Goal: Complete application form

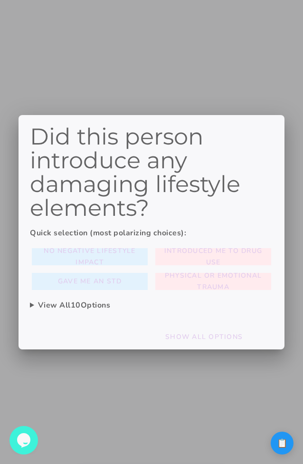
click at [275, 439] on div at bounding box center [151, 232] width 303 height 464
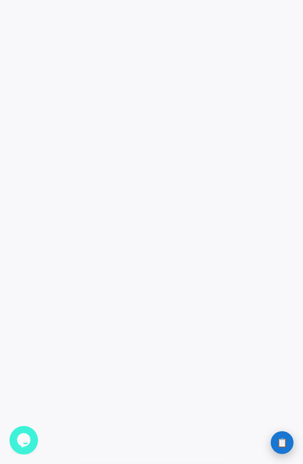
click at [278, 440] on span "📋" at bounding box center [282, 442] width 10 height 9
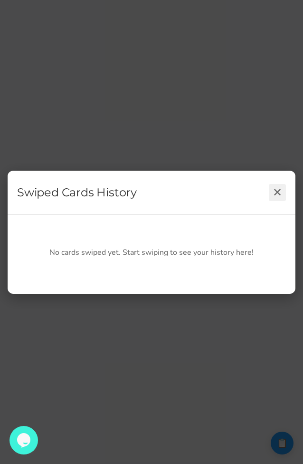
click at [280, 194] on button "✕" at bounding box center [277, 192] width 17 height 17
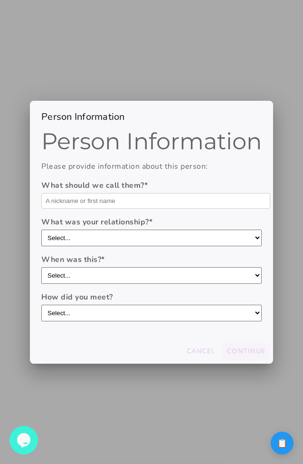
click at [182, 203] on input "text" at bounding box center [155, 201] width 229 height 16
type input "asd"
click at [134, 236] on select "Select... boyfriend/girlfriend casual dating hookup partner friend with benefit…" at bounding box center [151, 237] width 220 height 17
select select "hookup partner"
click at [41, 229] on select "Select... boyfriend/girlfriend casual dating hookup partner friend with benefit…" at bounding box center [151, 237] width 220 height 17
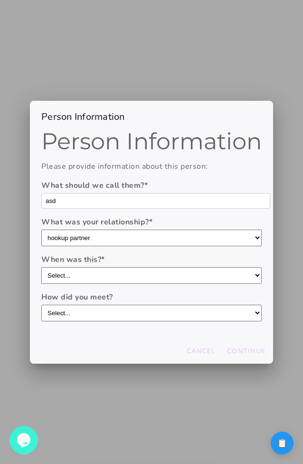
click at [142, 313] on select "Select... through friends dating app at work/school at a party/event online com…" at bounding box center [151, 312] width 220 height 17
select select "dating app"
click at [41, 304] on select "Select... through friends dating app at work/school at a party/event online com…" at bounding box center [151, 312] width 220 height 17
click at [0, 0] on slot "Continue" at bounding box center [0, 0] width 0 height 0
click at [195, 198] on input "text" at bounding box center [155, 201] width 229 height 16
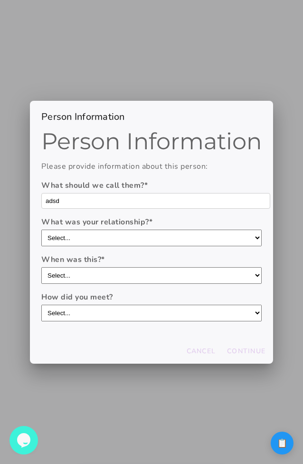
type input "adsd"
click at [163, 235] on select "Select... boyfriend/girlfriend casual dating hookup partner friend with benefit…" at bounding box center [151, 237] width 220 height 17
select select "hookup partner"
click at [41, 229] on select "Select... boyfriend/girlfriend casual dating hookup partner friend with benefit…" at bounding box center [151, 237] width 220 height 17
click at [152, 275] on select "Select... within the last year 1-[DATE] 3-[DATE] 5-[DATE] more than [DATE]" at bounding box center [151, 275] width 220 height 17
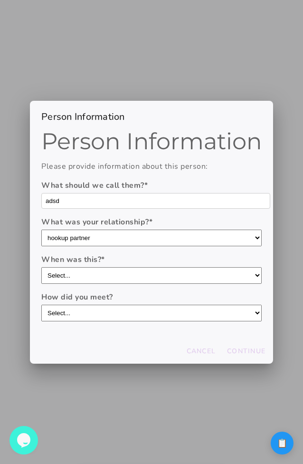
select select "1-[DATE]"
click at [41, 267] on select "Select... within the last year 1-[DATE] 3-[DATE] 5-[DATE] more than [DATE]" at bounding box center [151, 275] width 220 height 17
click at [158, 315] on select "Select... through friends dating app at work/school at a party/event online com…" at bounding box center [151, 312] width 220 height 17
select select "at work/school"
click at [41, 304] on select "Select... through friends dating app at work/school at a party/event online com…" at bounding box center [151, 312] width 220 height 17
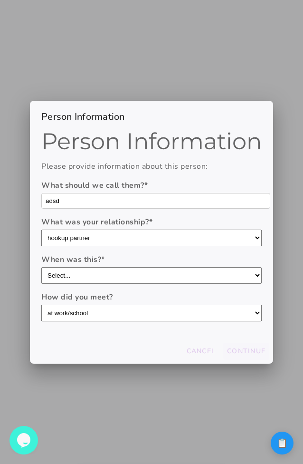
click at [234, 358] on button "Continue" at bounding box center [246, 350] width 46 height 17
click at [149, 202] on input "text" at bounding box center [155, 201] width 229 height 16
click at [196, 222] on label "What was your relationship? *" at bounding box center [151, 221] width 220 height 11
type input "Domo"
click at [196, 229] on select "Select... boyfriend/girlfriend casual dating hookup partner friend with benefit…" at bounding box center [151, 237] width 220 height 17
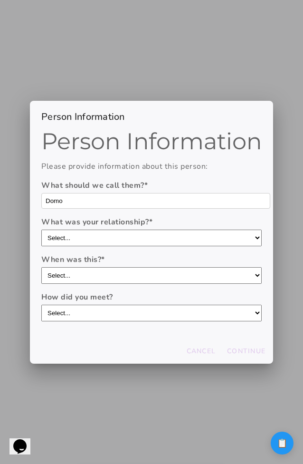
click at [191, 235] on select "Select... boyfriend/girlfriend casual dating hookup partner friend with benefit…" at bounding box center [151, 237] width 220 height 17
select select "casual dating"
click at [41, 229] on select "Select... boyfriend/girlfriend casual dating hookup partner friend with benefit…" at bounding box center [151, 237] width 220 height 17
click at [180, 266] on div "When was this? * Select... within the last year 1-3 years ago 3-5 years ago 5-1…" at bounding box center [151, 269] width 220 height 30
click at [180, 275] on select "Select... within the last year 1-[DATE] 3-[DATE] 5-[DATE] more than [DATE]" at bounding box center [151, 275] width 220 height 17
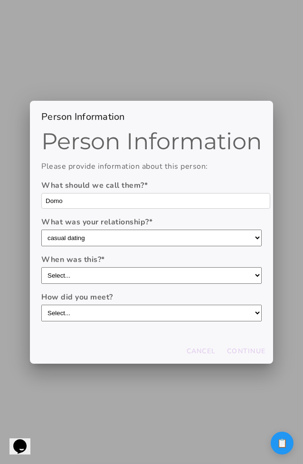
select select "1-[DATE]"
click at [41, 267] on select "Select... within the last year 1-[DATE] 3-[DATE] 5-[DATE] more than [DATE]" at bounding box center [151, 275] width 220 height 17
click at [171, 314] on select "Select... through friends dating app at work/school at a party/event online com…" at bounding box center [151, 312] width 220 height 17
select select "at work/school"
click at [41, 304] on select "Select... through friends dating app at work/school at a party/event online com…" at bounding box center [151, 312] width 220 height 17
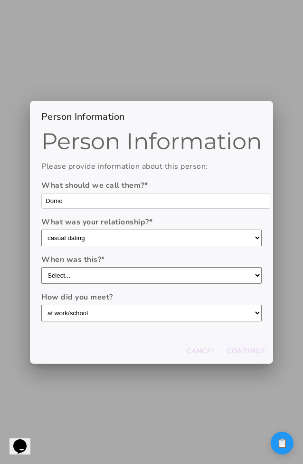
click at [0, 0] on slot "Continue" at bounding box center [0, 0] width 0 height 0
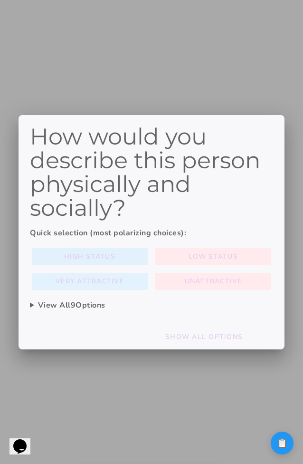
click at [0, 0] on slot "High Status" at bounding box center [0, 0] width 0 height 0
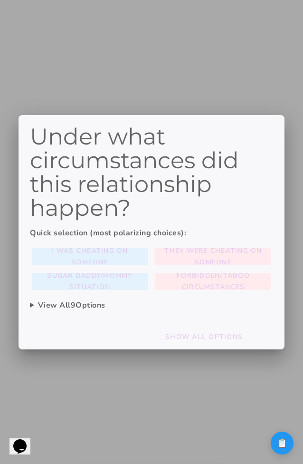
click at [205, 255] on span "They were cheating on someone" at bounding box center [213, 256] width 108 height 23
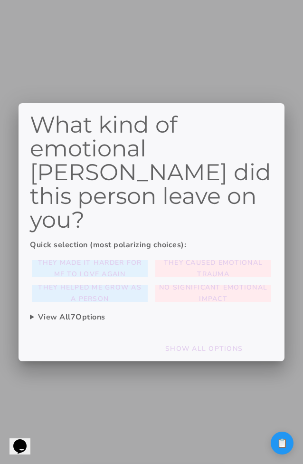
click at [0, 0] on slot "They helped me grow as a person" at bounding box center [0, 0] width 0 height 0
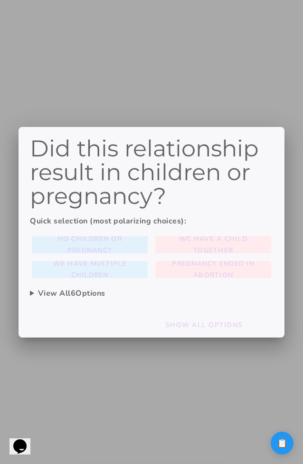
click at [0, 0] on slot "No children or pregnancy" at bounding box center [0, 0] width 0 height 0
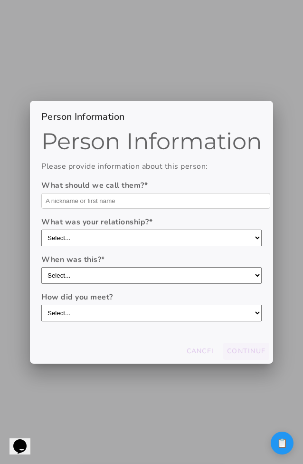
click at [148, 202] on input "text" at bounding box center [155, 201] width 229 height 16
type input "asdasd"
click at [143, 233] on select "Select... boyfriend/girlfriend casual dating hookup partner friend with benefit…" at bounding box center [151, 237] width 220 height 17
select select "friend with benefits"
click at [41, 229] on select "Select... boyfriend/girlfriend casual dating hookup partner friend with benefit…" at bounding box center [151, 237] width 220 height 17
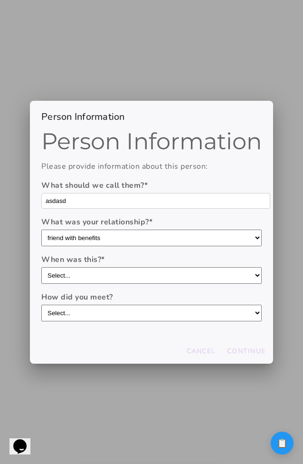
click at [126, 276] on select "Select... within the last year 1-[DATE] 3-[DATE] 5-[DATE] more than [DATE]" at bounding box center [151, 275] width 220 height 17
select select "1-[DATE]"
click at [41, 267] on select "Select... within the last year 1-3 years ago 3-5 years ago 5-10 years ago more …" at bounding box center [151, 275] width 220 height 17
click at [112, 320] on select "Select... through friends dating app at work/school at a party/event online com…" at bounding box center [151, 312] width 220 height 17
select select "dating app"
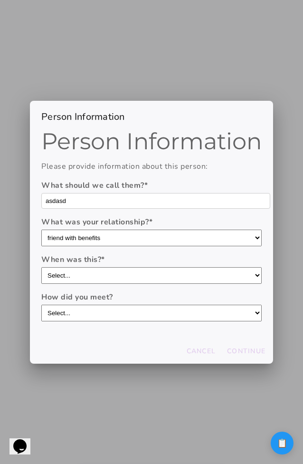
click at [41, 304] on select "Select... through friends dating app at work/school at a party/event online com…" at bounding box center [151, 312] width 220 height 17
click at [0, 0] on slot "Continue" at bounding box center [0, 0] width 0 height 0
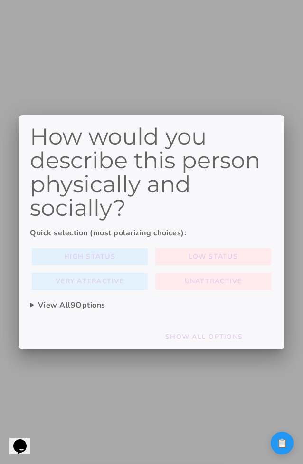
click at [117, 253] on button "High Status" at bounding box center [90, 256] width 116 height 17
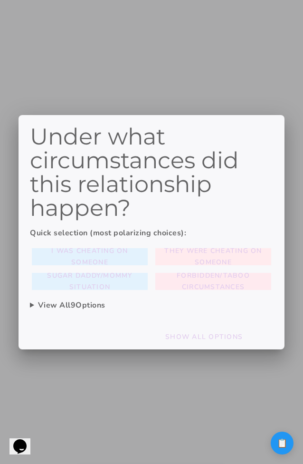
click at [0, 0] on slot "Forbidden/taboo circumstances" at bounding box center [0, 0] width 0 height 0
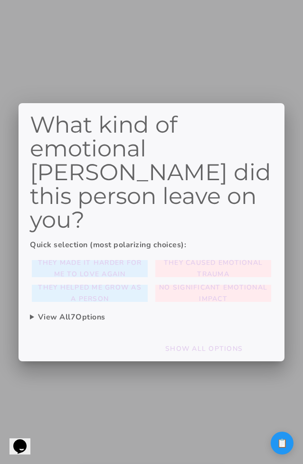
click at [0, 0] on slot "They made it harder for me to love again" at bounding box center [0, 0] width 0 height 0
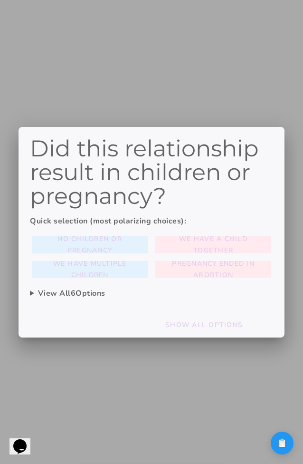
click at [0, 0] on slot "We have a child together" at bounding box center [0, 0] width 0 height 0
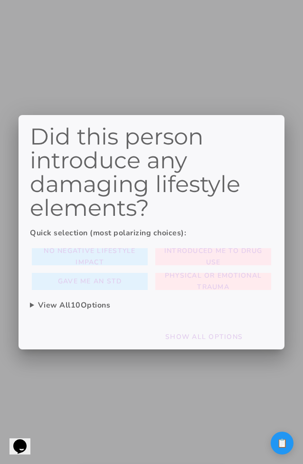
click at [0, 0] on slot "Introduced me to drug use" at bounding box center [0, 0] width 0 height 0
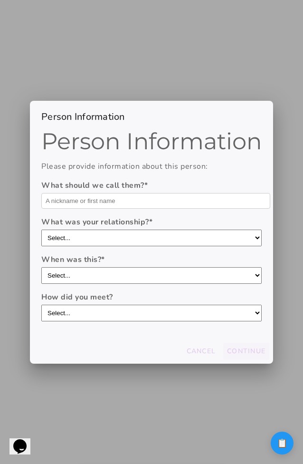
click at [146, 205] on input "text" at bounding box center [155, 201] width 229 height 16
click at [175, 227] on label "What was your relationship? *" at bounding box center [151, 221] width 220 height 11
type input "asdads"
click at [175, 229] on select "Select... boyfriend/girlfriend casual dating hookup partner friend with benefit…" at bounding box center [151, 237] width 220 height 17
click at [177, 241] on select "Select... boyfriend/girlfriend casual dating hookup partner friend with benefit…" at bounding box center [151, 237] width 220 height 17
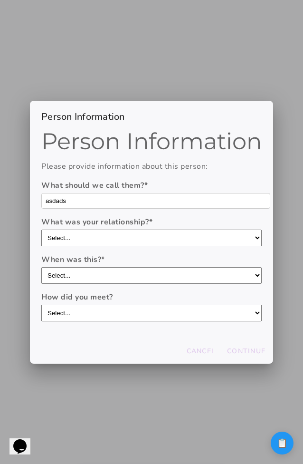
select select "casual dating"
click at [41, 229] on select "Select... boyfriend/girlfriend casual dating hookup partner friend with benefit…" at bounding box center [151, 237] width 220 height 17
click at [0, 0] on slot "Continue" at bounding box center [0, 0] width 0 height 0
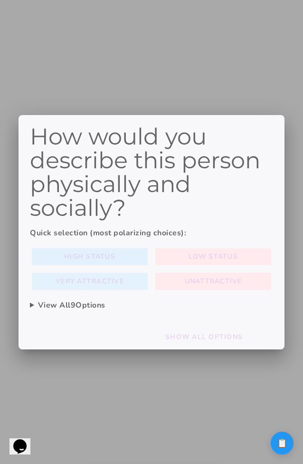
click at [114, 255] on button "High Status" at bounding box center [90, 256] width 116 height 17
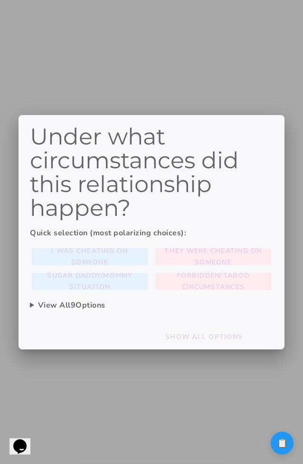
click at [191, 264] on span "They were cheating on someone" at bounding box center [213, 256] width 108 height 23
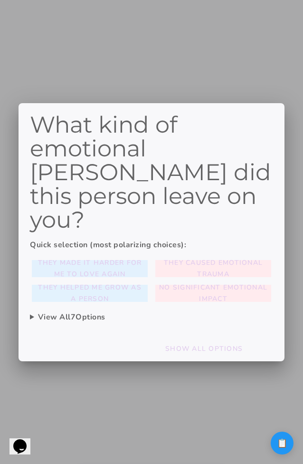
click at [0, 0] on slot "They made it harder for me to love again" at bounding box center [0, 0] width 0 height 0
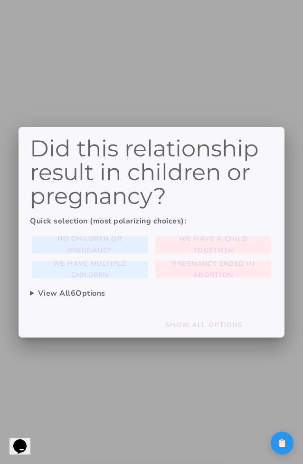
click at [130, 243] on span "No children or pregnancy" at bounding box center [90, 244] width 108 height 23
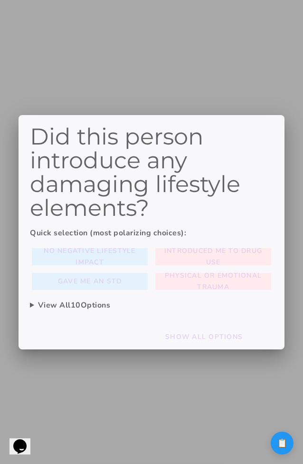
click at [281, 443] on div at bounding box center [151, 232] width 303 height 464
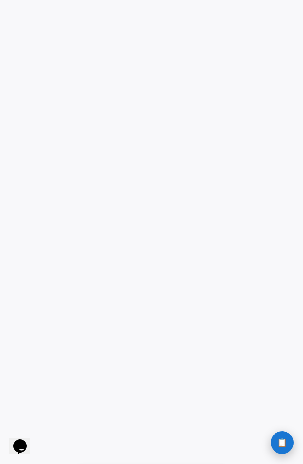
click at [283, 441] on span "📋" at bounding box center [282, 442] width 10 height 9
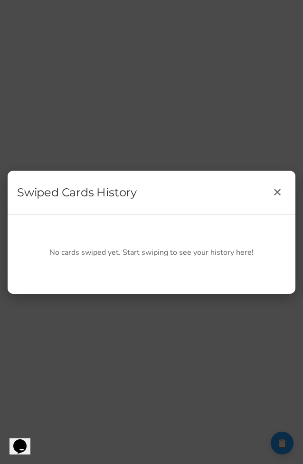
click at [275, 182] on div "Swiped Cards History ✕" at bounding box center [152, 193] width 288 height 44
click at [275, 194] on button "✕" at bounding box center [277, 192] width 17 height 17
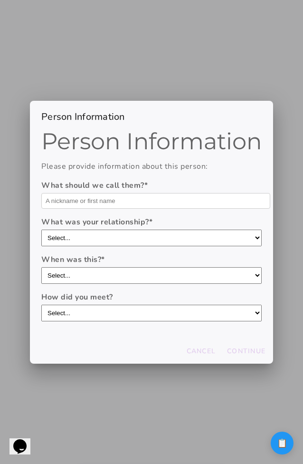
click at [124, 201] on input "text" at bounding box center [155, 201] width 229 height 16
type input "asd"
click at [115, 235] on select "Select... boyfriend/girlfriend casual dating hookup partner friend with benefit…" at bounding box center [151, 237] width 220 height 17
select select "boyfriend/girlfriend"
click at [41, 229] on select "Select... boyfriend/girlfriend casual dating hookup partner friend with benefit…" at bounding box center [151, 237] width 220 height 17
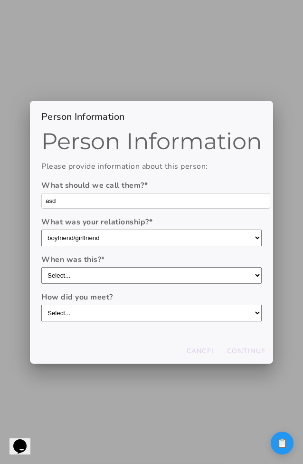
click at [137, 272] on select "Select... within the last year 1-3 years ago 3-5 years ago 5-10 years ago more …" at bounding box center [151, 275] width 220 height 17
select select "1-3 years ago"
click at [41, 267] on select "Select... within the last year 1-3 years ago 3-5 years ago 5-10 years ago more …" at bounding box center [151, 275] width 220 height 17
click at [0, 0] on slot "Continue" at bounding box center [0, 0] width 0 height 0
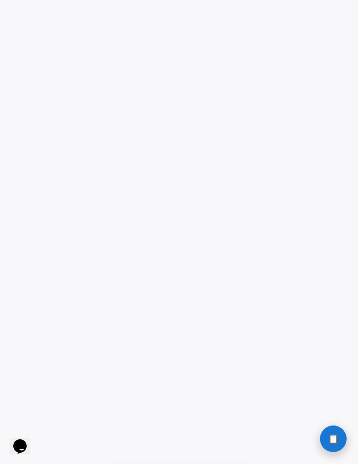
click at [303, 443] on button "📋 History" at bounding box center [333, 438] width 27 height 27
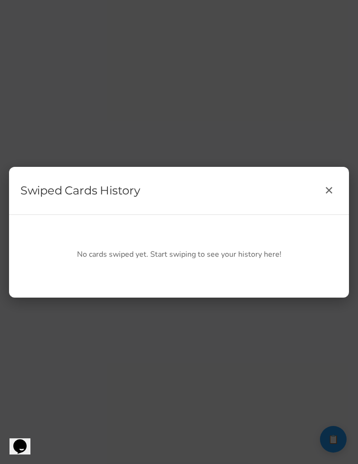
click at [303, 370] on div "Swiped Cards History ✕ No cards swiped yet. Start swiping to see your history h…" at bounding box center [179, 232] width 358 height 464
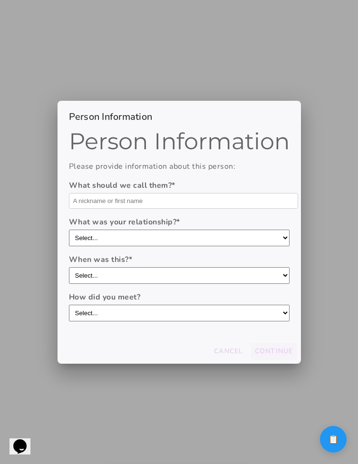
click at [158, 201] on input "text" at bounding box center [183, 201] width 229 height 16
type input "asda"
click at [134, 235] on select "Select... boyfriend/girlfriend casual dating hookup partner friend with benefit…" at bounding box center [179, 237] width 220 height 17
select select "boyfriend/girlfriend"
click at [69, 229] on select "Select... boyfriend/girlfriend casual dating hookup partner friend with benefit…" at bounding box center [179, 237] width 220 height 17
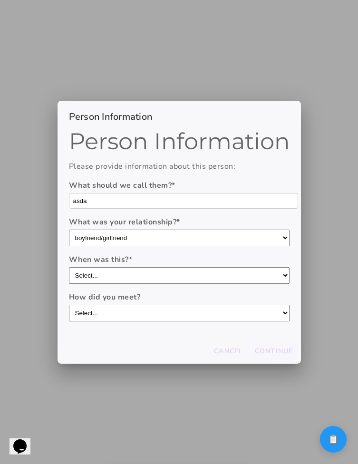
click at [259, 343] on button "Continue" at bounding box center [274, 350] width 46 height 17
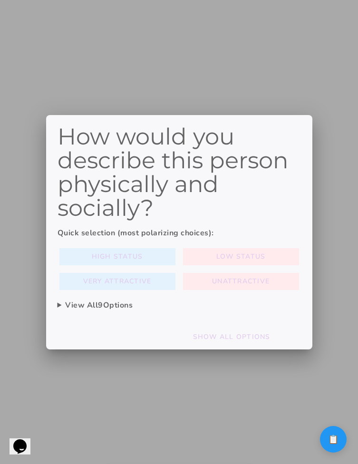
click at [0, 0] on slot "High Status" at bounding box center [0, 0] width 0 height 0
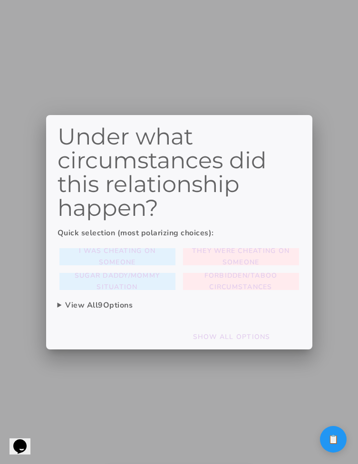
click at [0, 0] on slot "They were cheating on someone" at bounding box center [0, 0] width 0 height 0
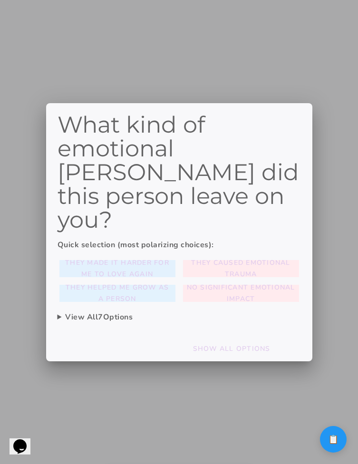
click at [0, 0] on slot "They made it harder for me to love again" at bounding box center [0, 0] width 0 height 0
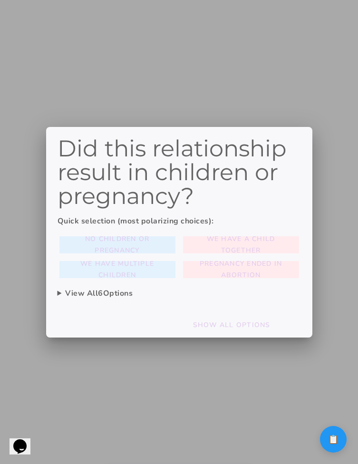
click at [0, 0] on slot "No children or pregnancy" at bounding box center [0, 0] width 0 height 0
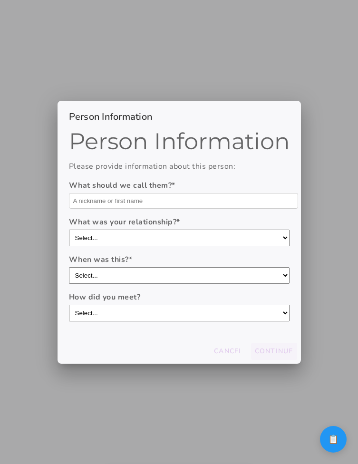
click at [179, 203] on input "text" at bounding box center [183, 201] width 229 height 16
type input "asd"
click at [161, 241] on select "Select... boyfriend/girlfriend casual dating hookup partner friend with benefit…" at bounding box center [179, 237] width 220 height 17
select select "casual dating"
click at [69, 229] on select "Select... boyfriend/girlfriend casual dating hookup partner friend with benefit…" at bounding box center [179, 237] width 220 height 17
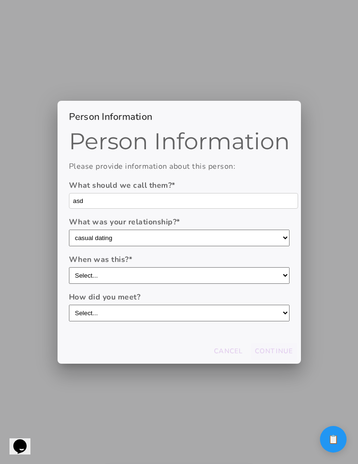
click at [0, 0] on slot "Continue" at bounding box center [0, 0] width 0 height 0
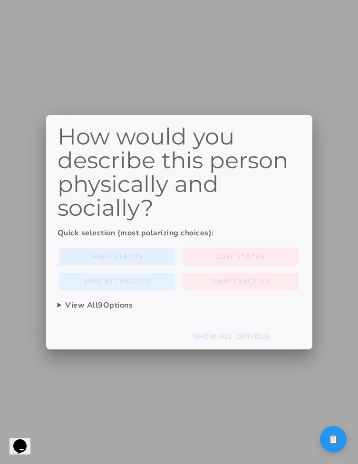
click at [131, 261] on span "High Status" at bounding box center [117, 256] width 51 height 11
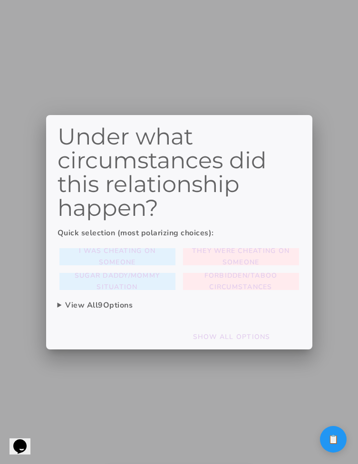
click at [130, 245] on div "Under what circumstances did this relationship happen? Quick selection (most po…" at bounding box center [178, 219] width 243 height 190
click at [0, 0] on slot "I was cheating on someone" at bounding box center [0, 0] width 0 height 0
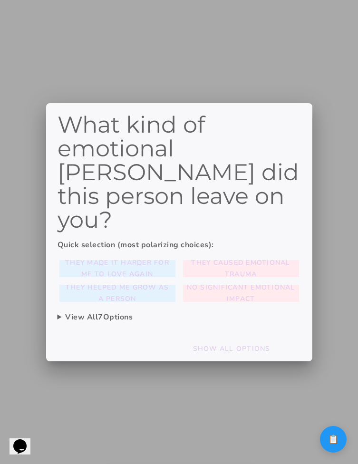
click at [214, 258] on span "They caused emotional trauma" at bounding box center [241, 268] width 108 height 23
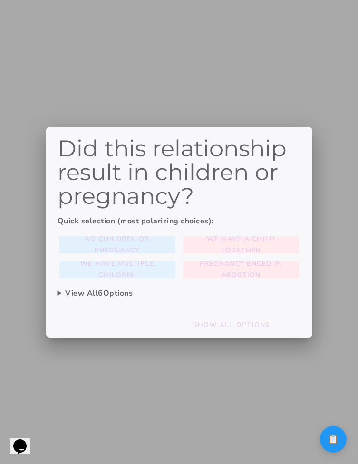
click at [0, 0] on slot "No children or pregnancy" at bounding box center [0, 0] width 0 height 0
